Goal: Information Seeking & Learning: Compare options

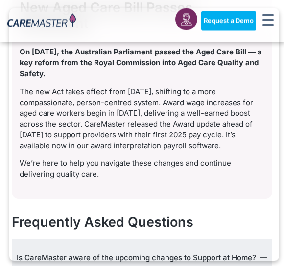
scroll to position [624, 0]
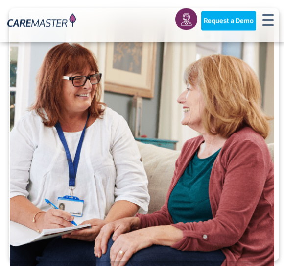
scroll to position [975, 0]
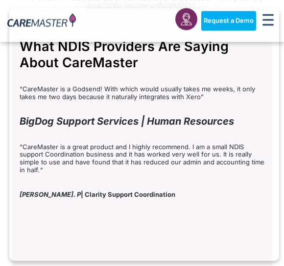
scroll to position [661, 0]
